Goal: Navigation & Orientation: Find specific page/section

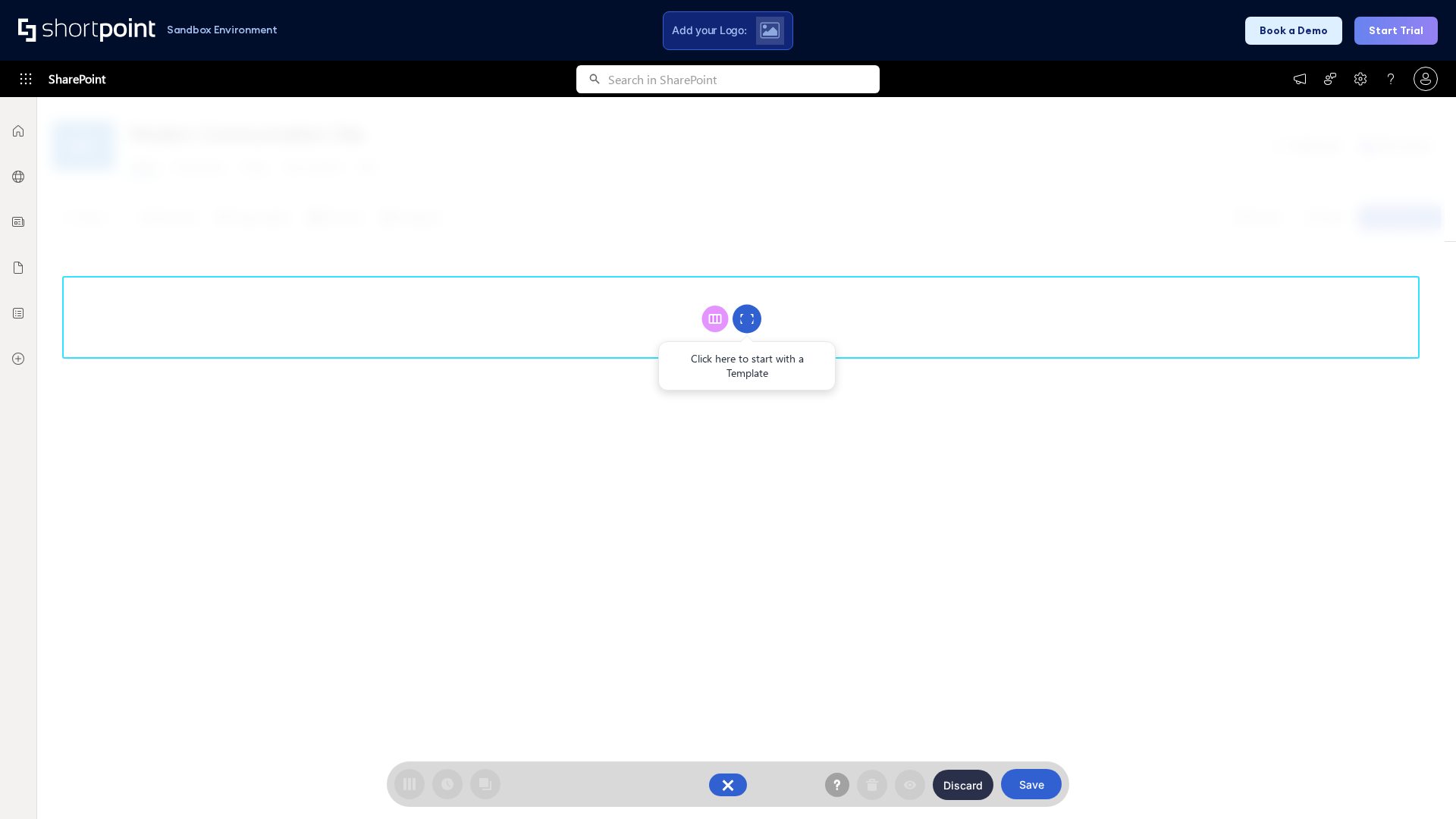
click at [747, 318] on circle at bounding box center [747, 318] width 29 height 29
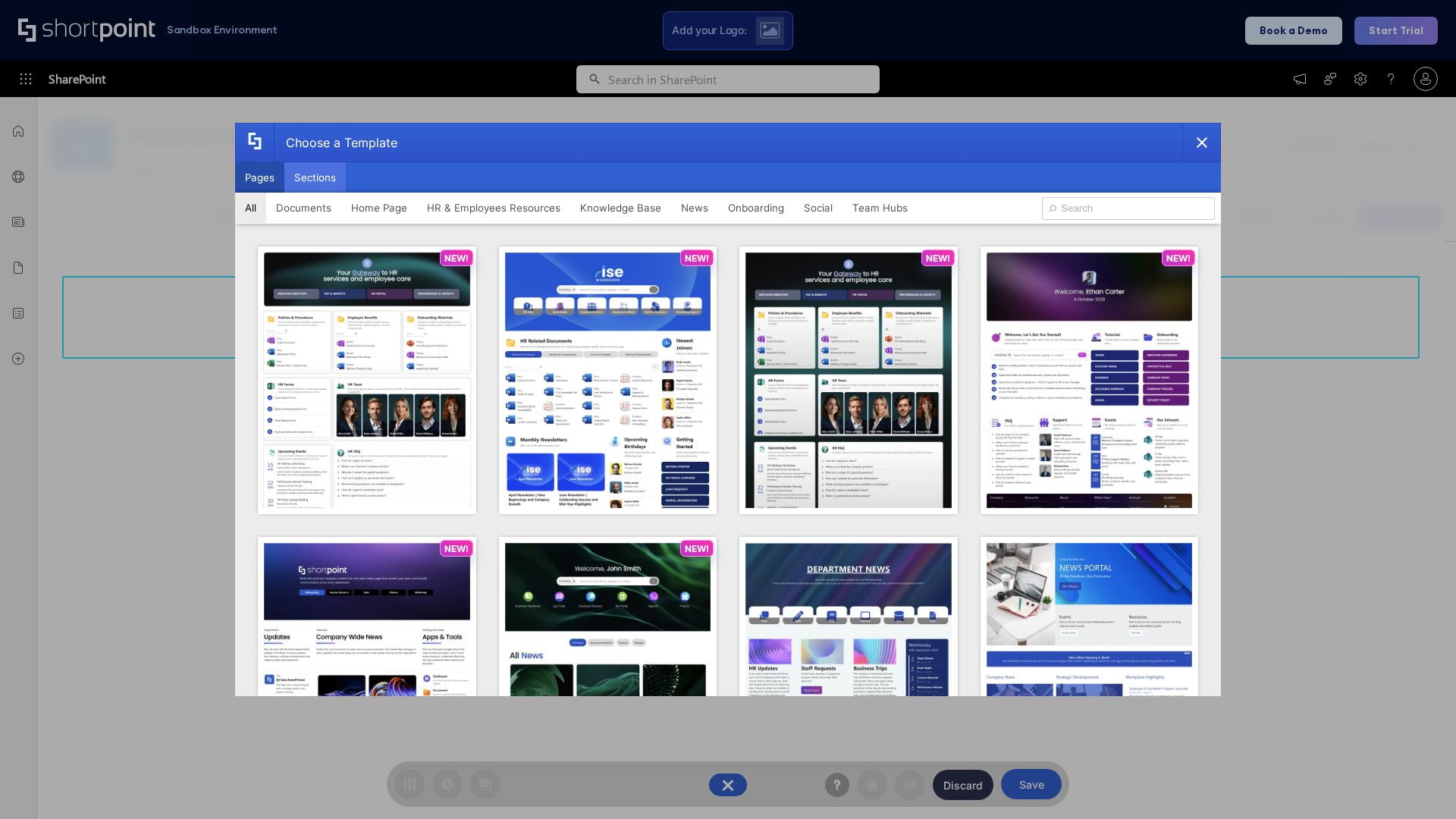
click at [315, 178] on button "Sections" at bounding box center [315, 177] width 62 height 30
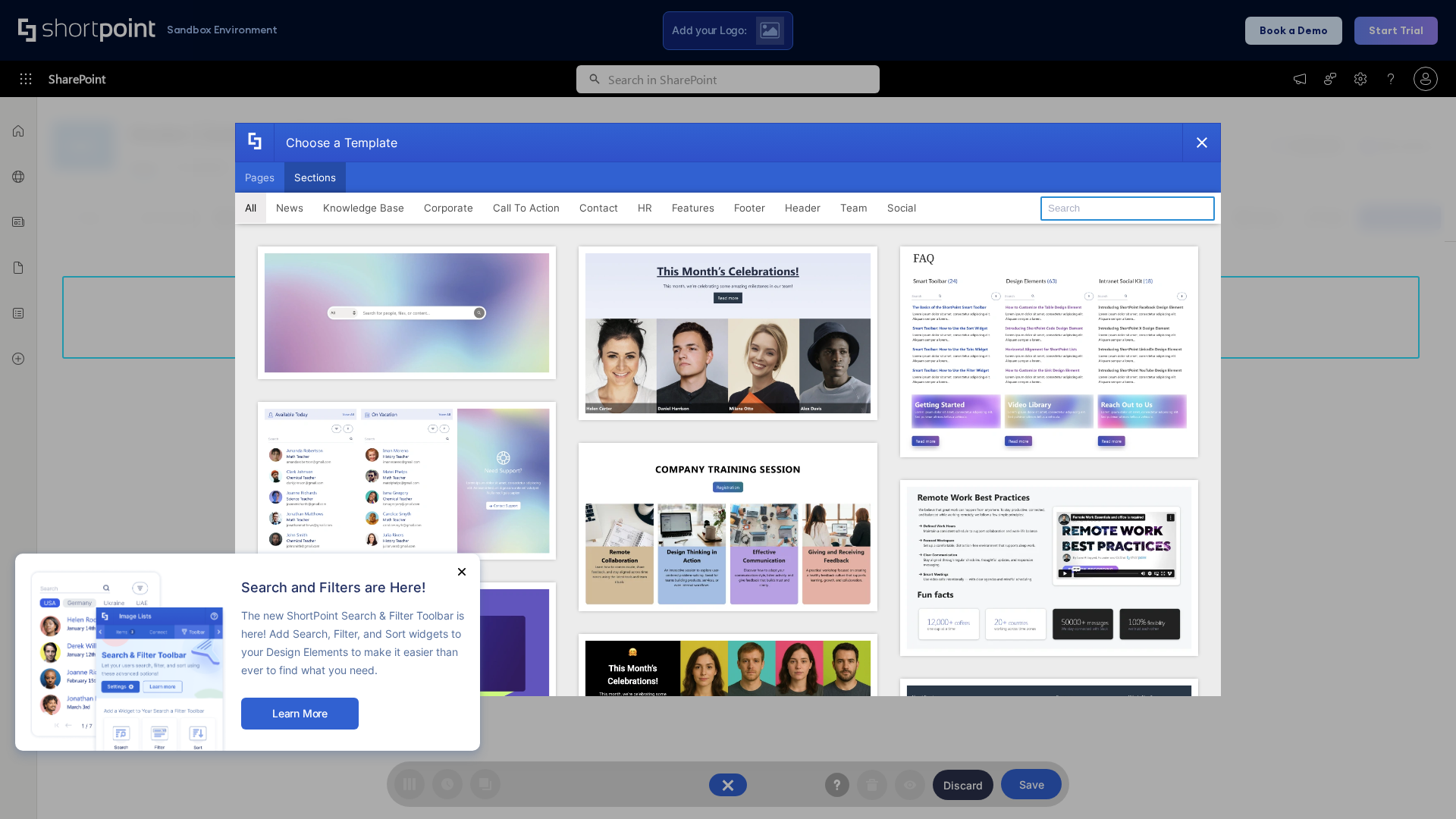
type input "Contact Us 1"
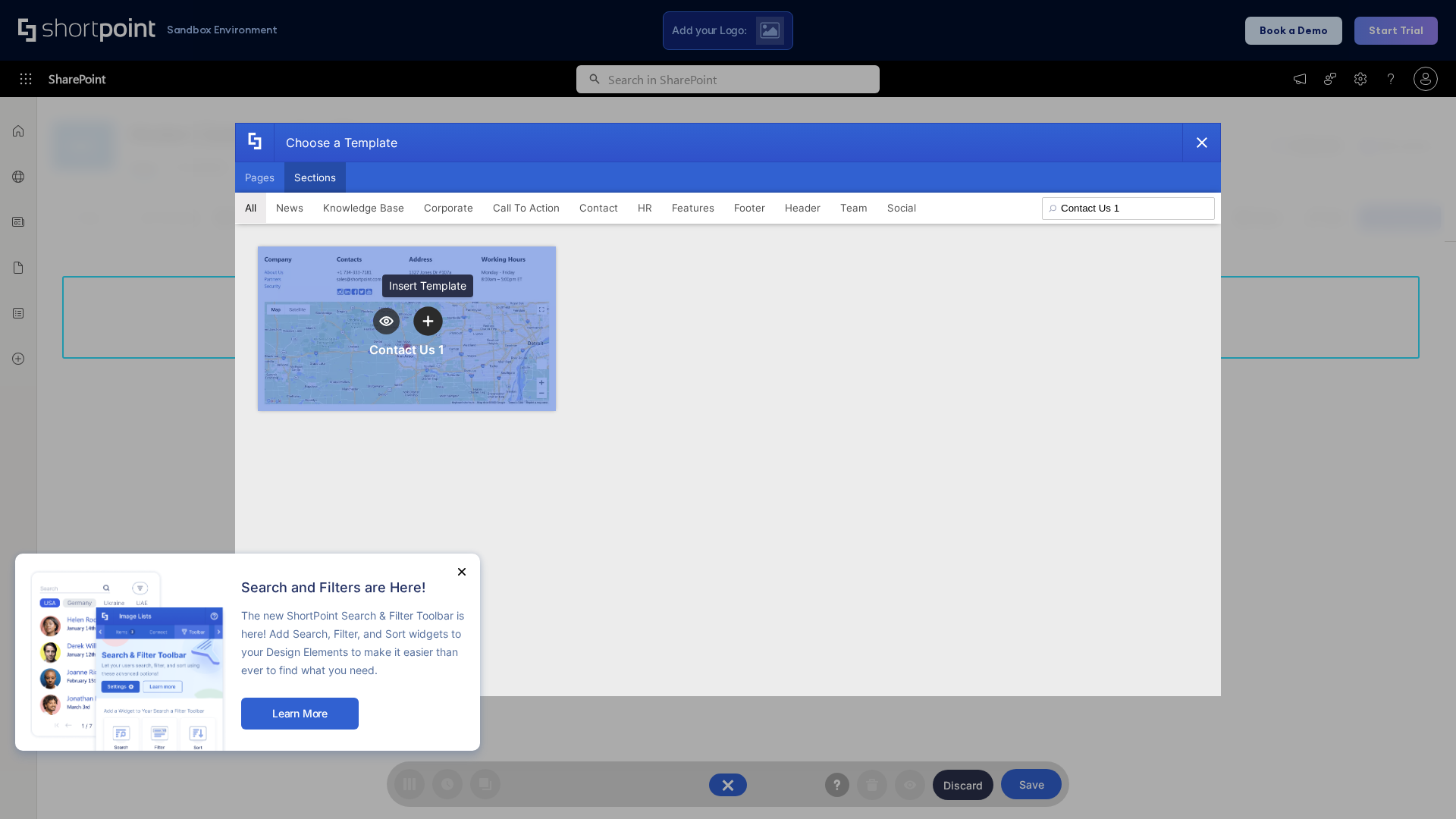
click at [428, 321] on icon "template selector" at bounding box center [428, 321] width 10 height 10
